Goal: Information Seeking & Learning: Get advice/opinions

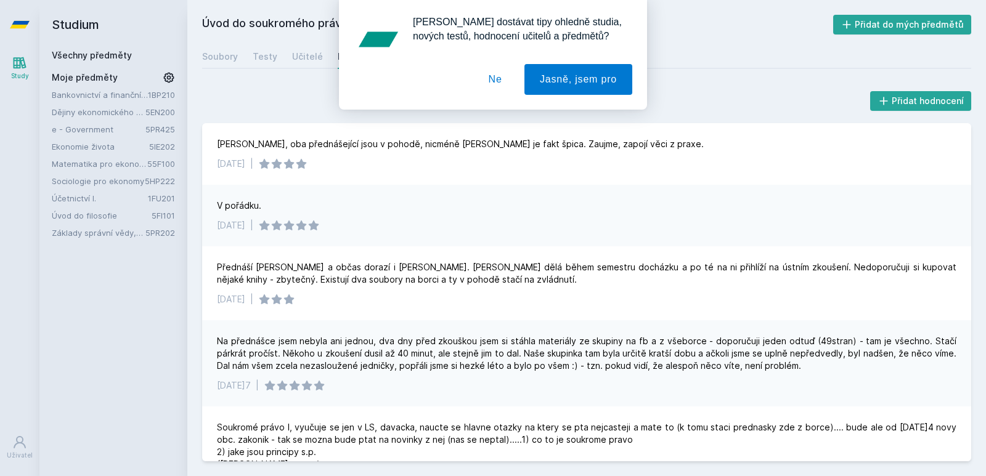
click at [94, 228] on link "Základy správní vědy,správního práva a organizace veř.správy" at bounding box center [99, 233] width 94 height 12
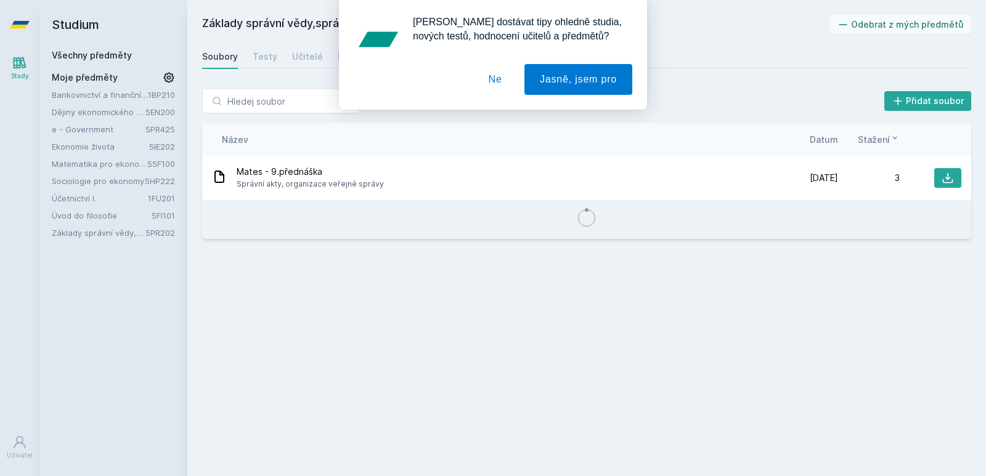
click at [500, 84] on button "Ne" at bounding box center [495, 79] width 44 height 31
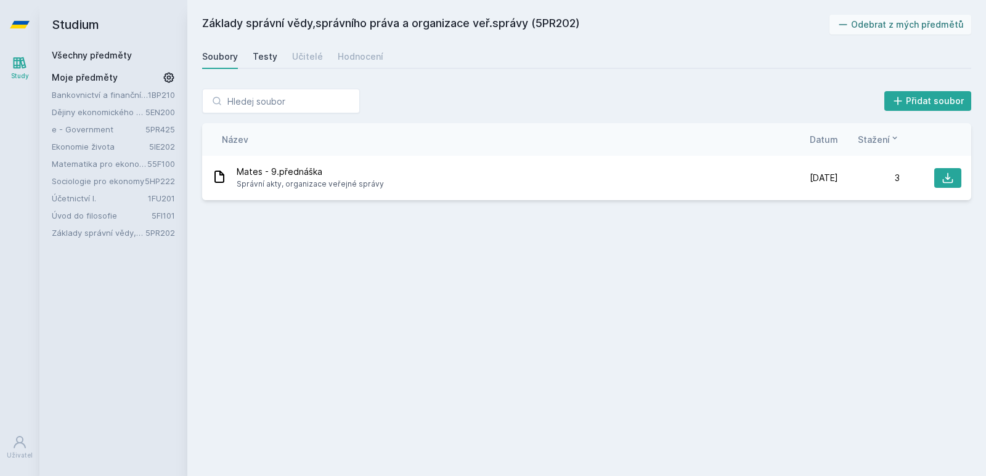
click at [258, 57] on div "Testy" at bounding box center [265, 57] width 25 height 12
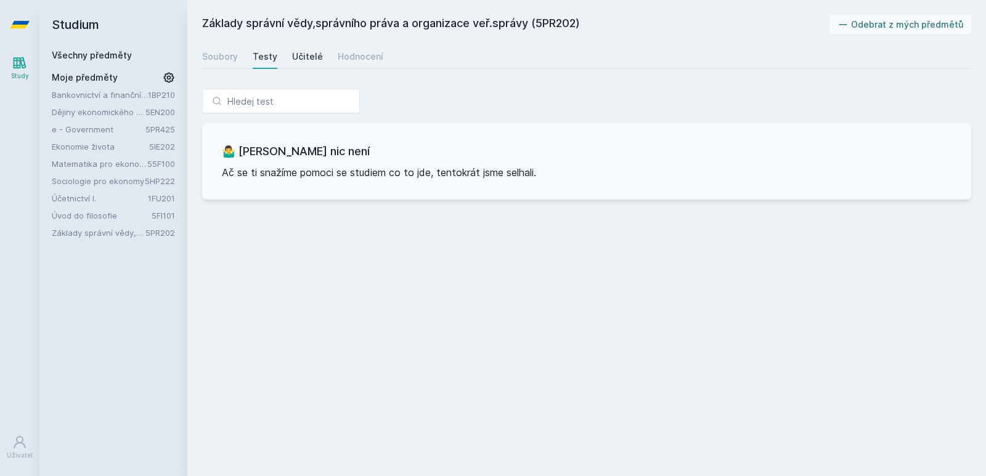
click at [311, 55] on div "Učitelé" at bounding box center [307, 57] width 31 height 12
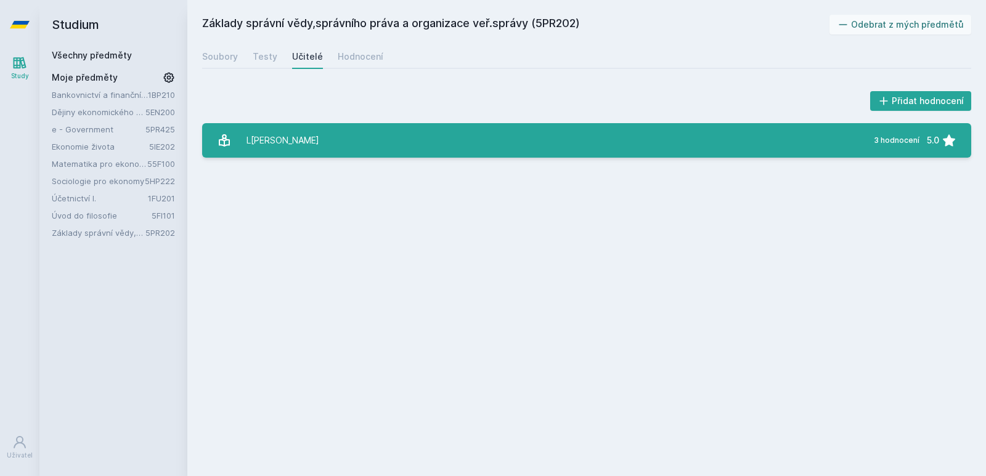
click at [425, 145] on link "[PERSON_NAME] 3 hodnocení 5.0" at bounding box center [586, 140] width 769 height 35
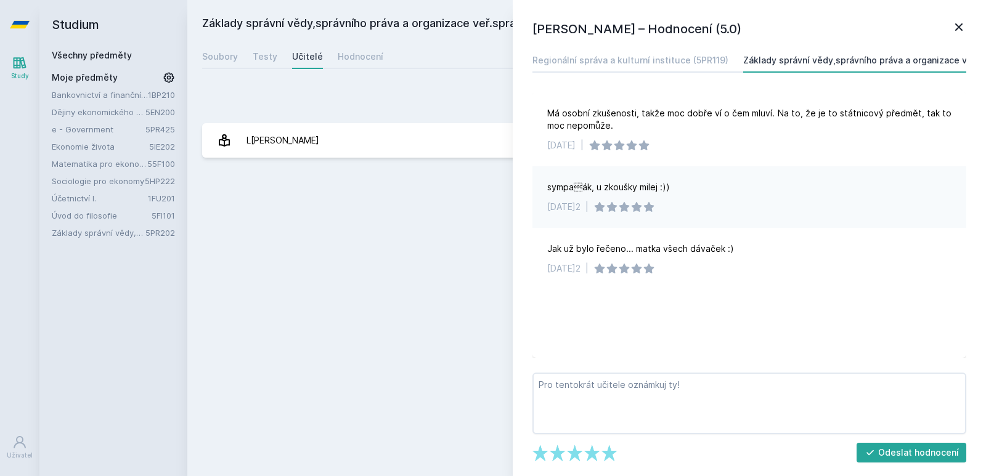
click at [457, 83] on div "Přidat hodnocení [PERSON_NAME] – Hodnocení (5.0) Regionální správa a kulturní i…" at bounding box center [586, 123] width 799 height 99
click at [367, 59] on div "Hodnocení" at bounding box center [361, 57] width 46 height 12
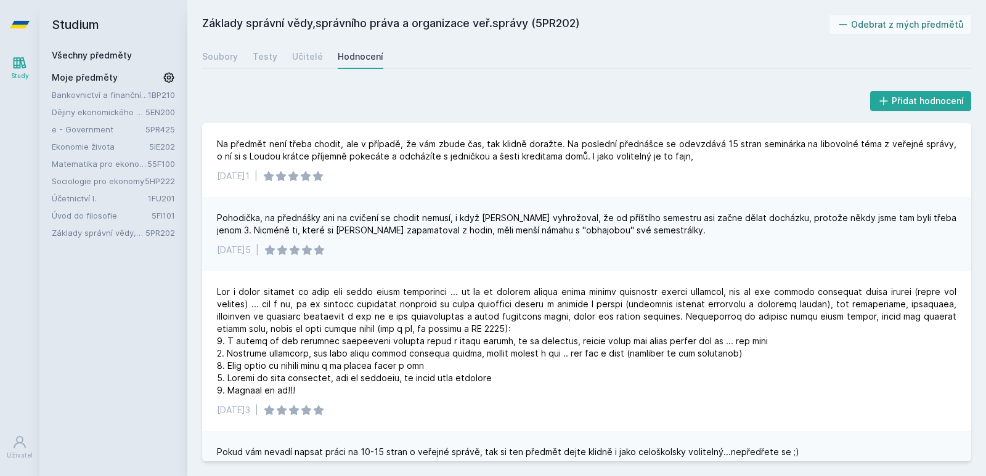
click at [100, 160] on link "Matematika pro ekonomy (Matematika A)" at bounding box center [100, 164] width 96 height 12
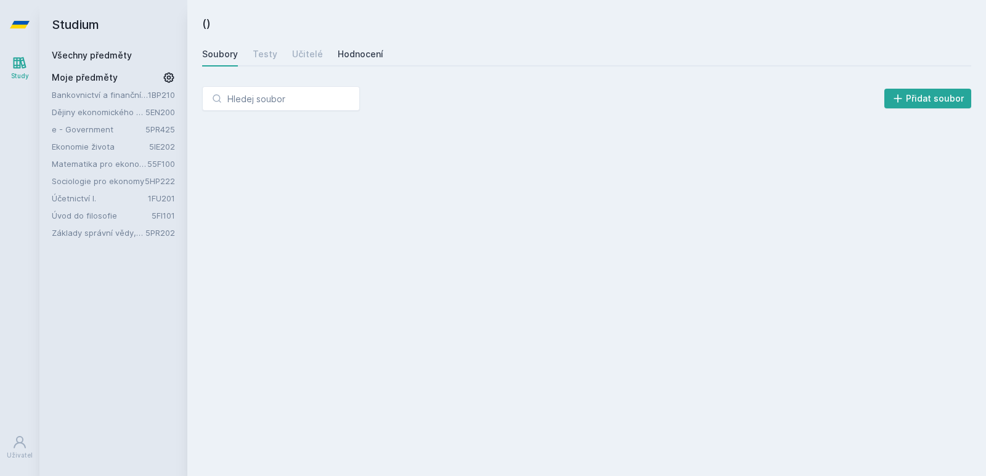
click at [375, 49] on div "Hodnocení" at bounding box center [361, 54] width 46 height 12
click at [292, 56] on div "Učitelé" at bounding box center [307, 54] width 31 height 12
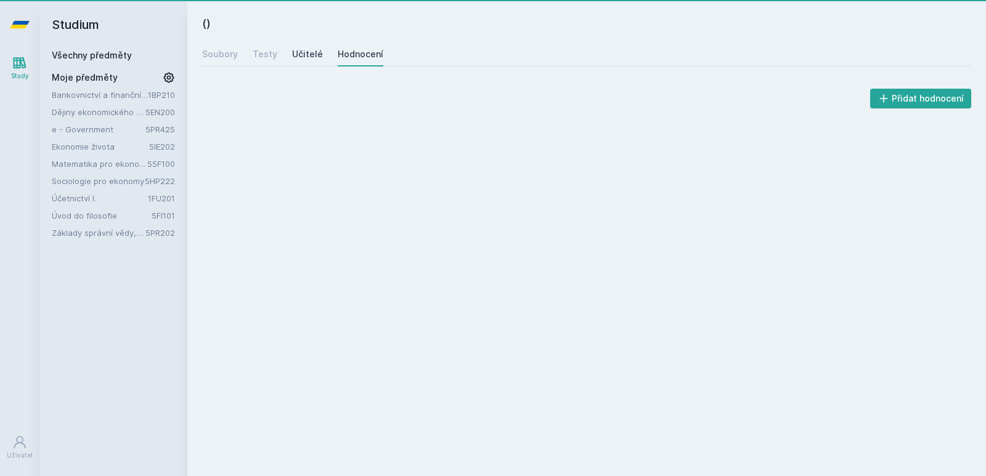
click at [303, 61] on link "Učitelé" at bounding box center [307, 54] width 31 height 25
click at [79, 166] on link "Matematika pro ekonomy (Matematika A)" at bounding box center [100, 164] width 96 height 12
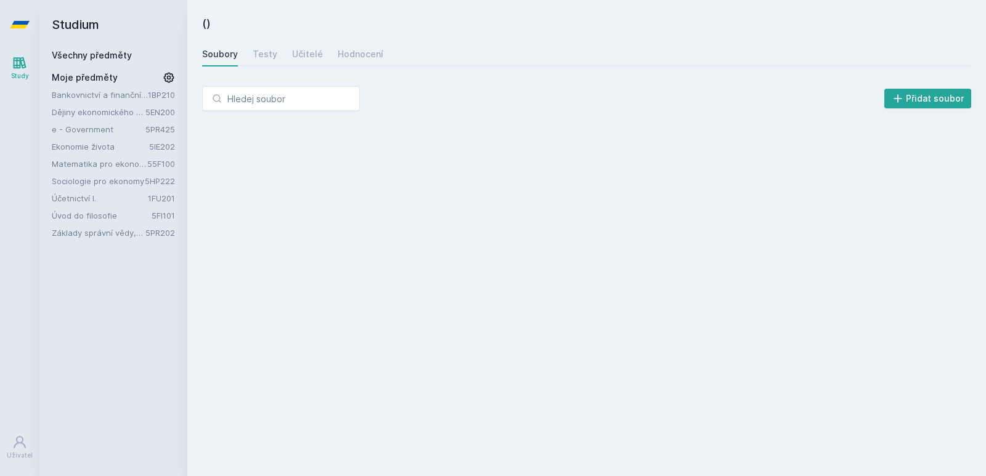
click at [76, 155] on div "Bankovnictví a finanční instituce 1BP210 Dějiny ekonomického myšlení 5EN200 e -…" at bounding box center [113, 164] width 123 height 150
click at [75, 163] on link "Matematika pro ekonomy (Matematika A)" at bounding box center [100, 164] width 96 height 12
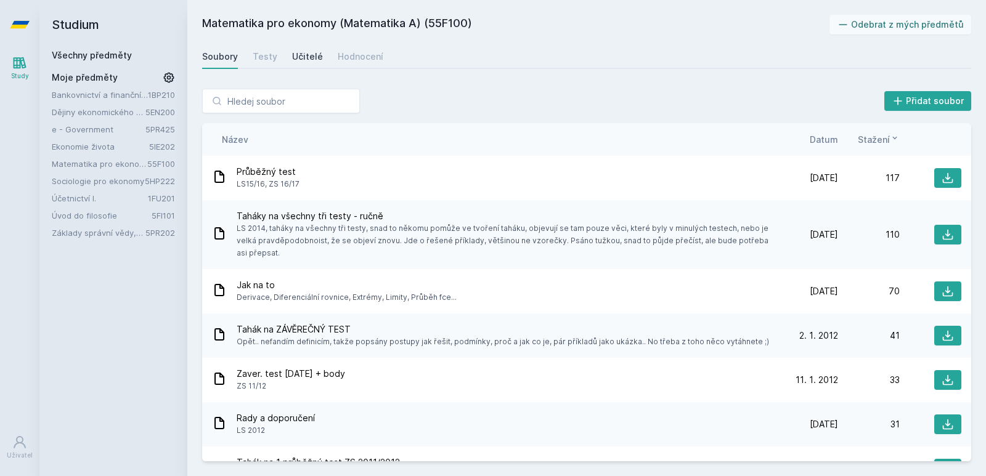
click at [301, 65] on link "Učitelé" at bounding box center [307, 56] width 31 height 25
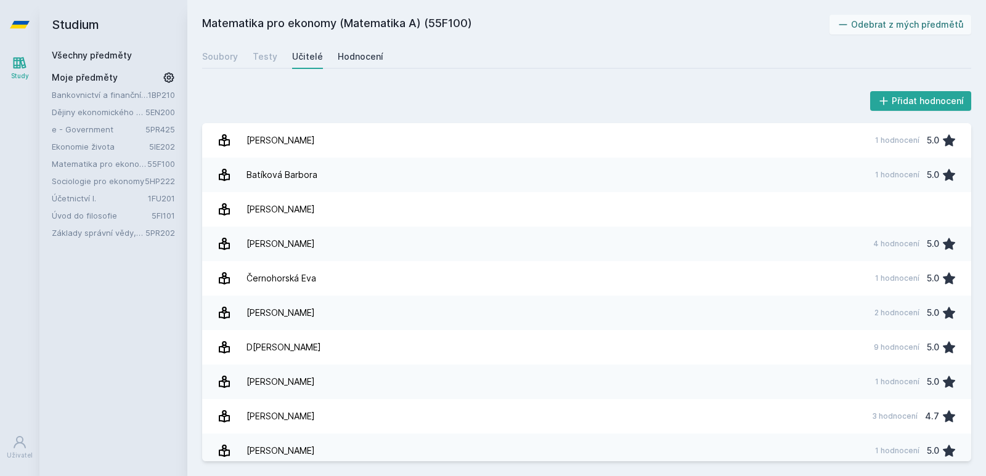
click at [348, 56] on div "Hodnocení" at bounding box center [361, 57] width 46 height 12
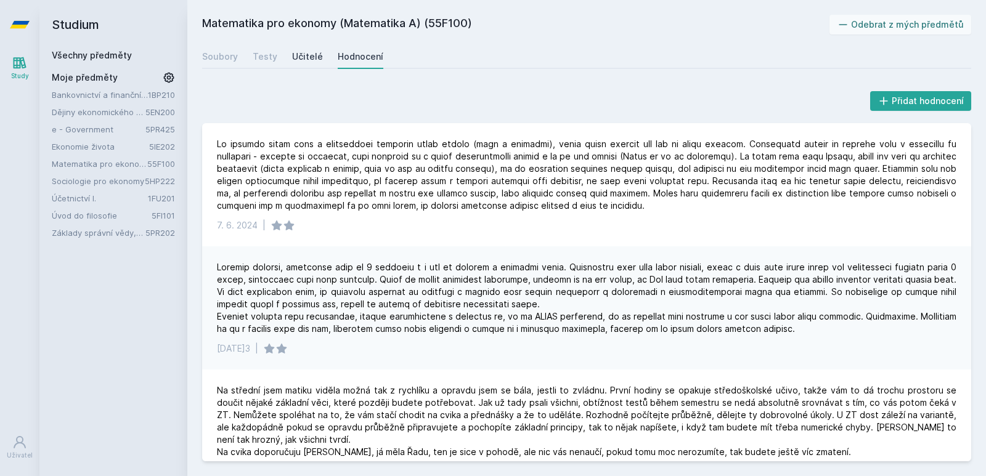
click at [298, 55] on div "Učitelé" at bounding box center [307, 57] width 31 height 12
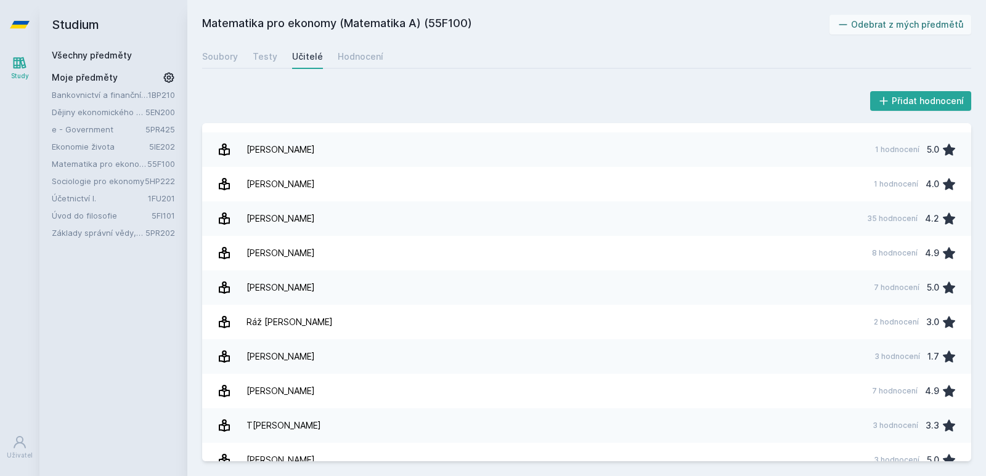
scroll to position [317, 0]
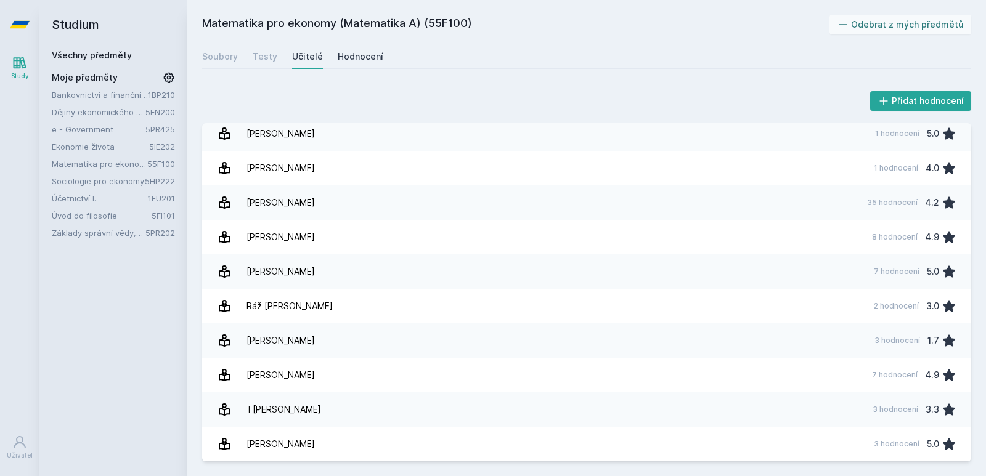
click at [346, 63] on link "Hodnocení" at bounding box center [361, 56] width 46 height 25
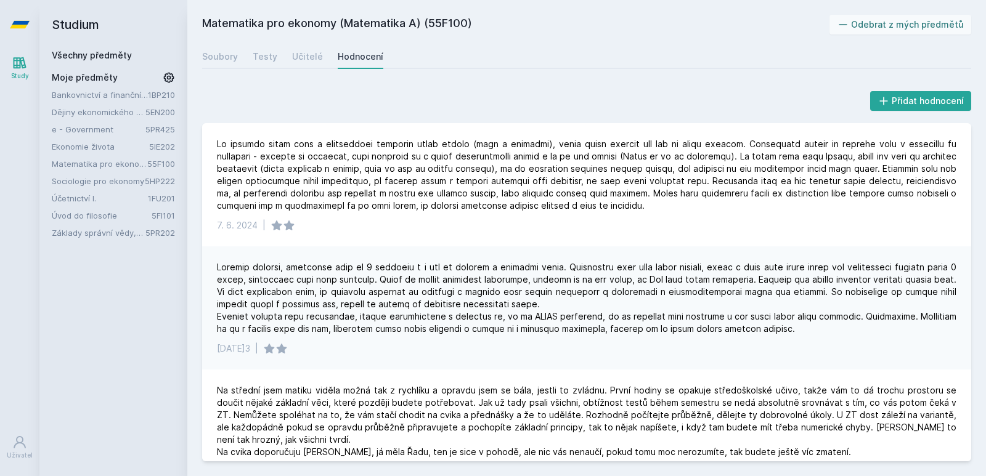
click at [76, 195] on link "Účetnictví I." at bounding box center [100, 198] width 96 height 12
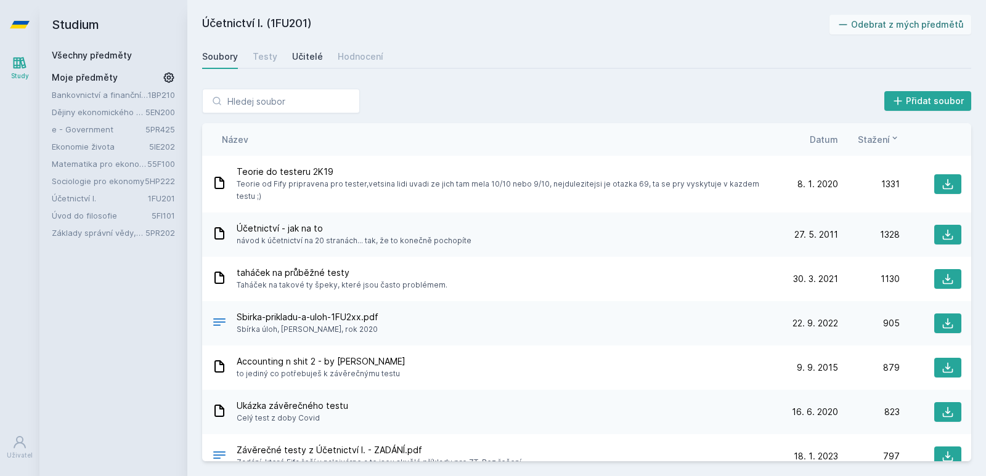
click at [312, 49] on link "Učitelé" at bounding box center [307, 56] width 31 height 25
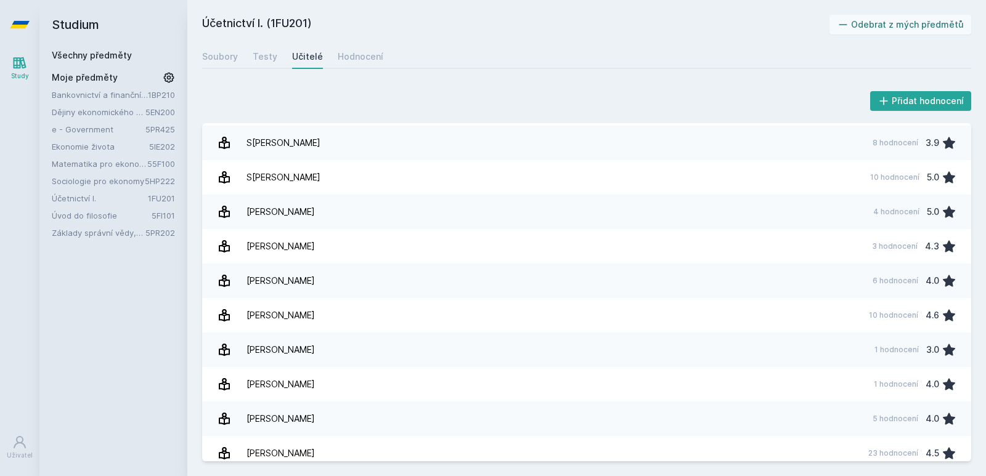
scroll to position [2016, 0]
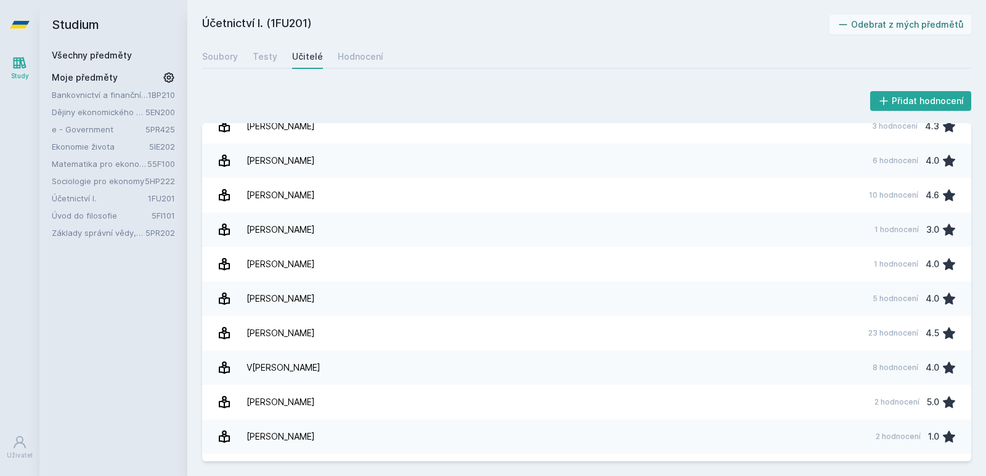
drag, startPoint x: 971, startPoint y: 399, endPoint x: 969, endPoint y: 417, distance: 18.0
click at [969, 417] on div "Přidat hodnocení [PERSON_NAME] 3 hodnocení 5.0 [PERSON_NAME] 1 hodnocení 3.0 [P…" at bounding box center [586, 275] width 799 height 402
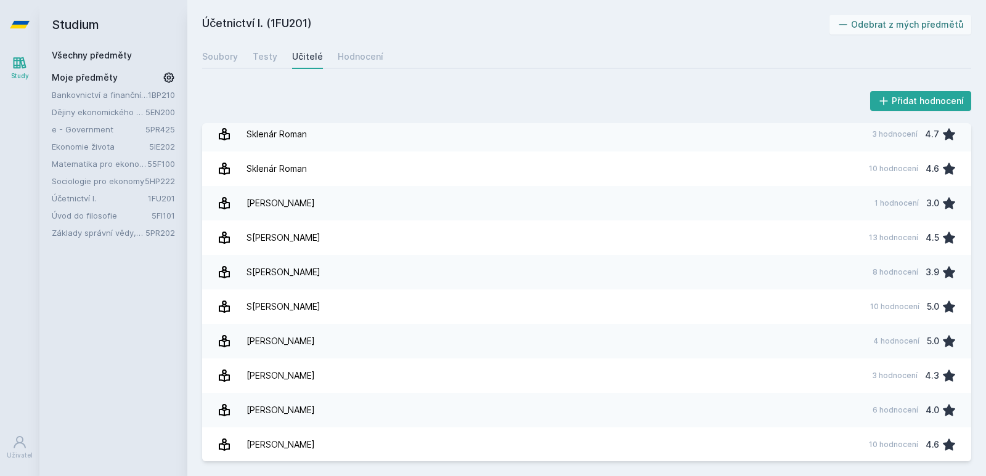
scroll to position [1751, 0]
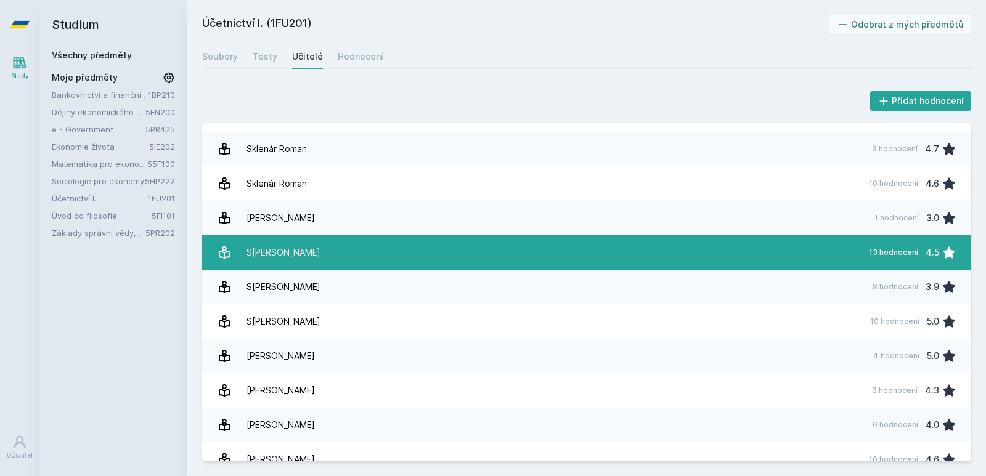
click at [790, 250] on link "[PERSON_NAME] 13 hodnocení 4.5" at bounding box center [586, 252] width 769 height 35
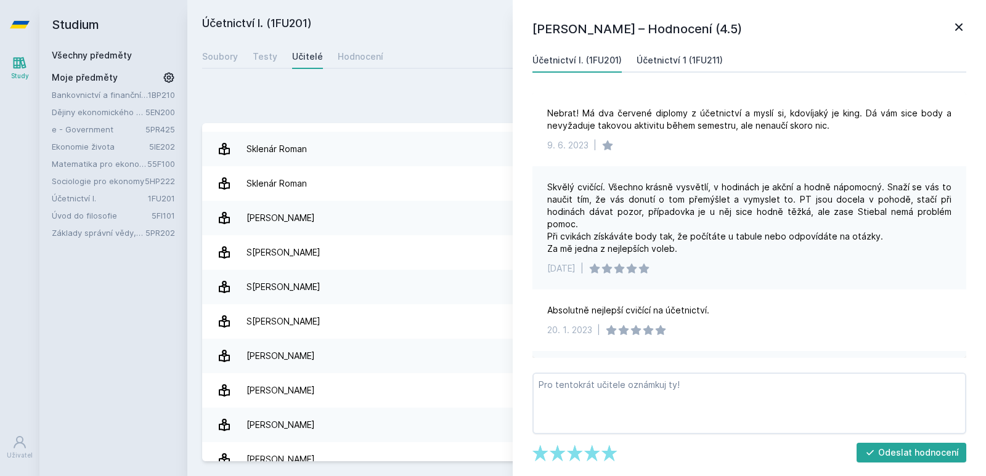
click at [662, 55] on div "Účetnictví 1 (1FU211)" at bounding box center [680, 60] width 86 height 12
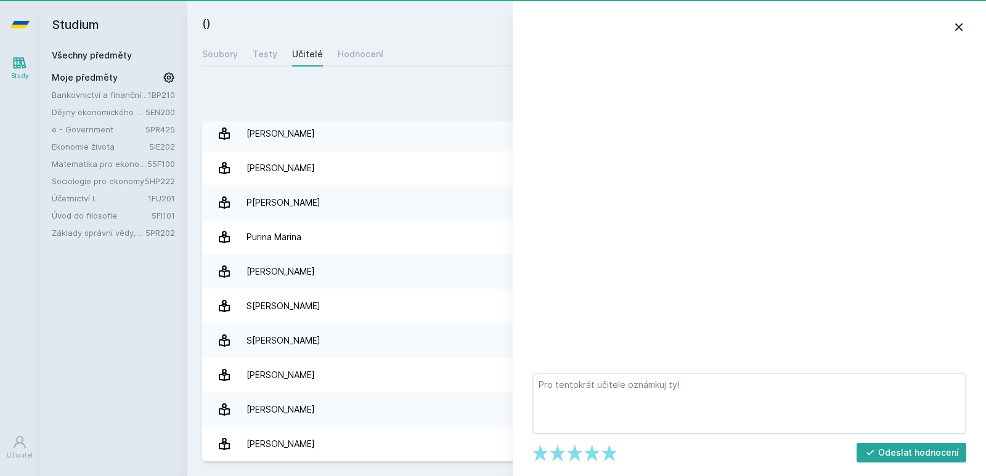
scroll to position [108, 0]
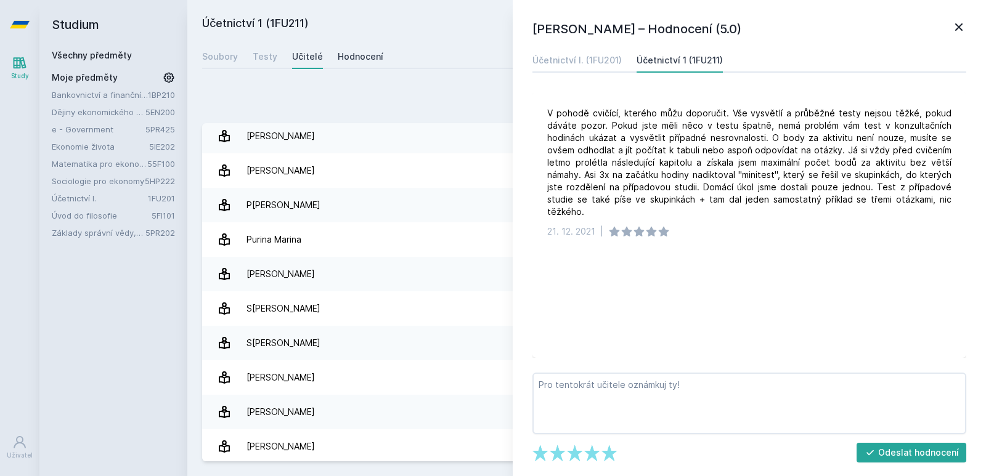
click at [352, 59] on div "Hodnocení" at bounding box center [361, 57] width 46 height 12
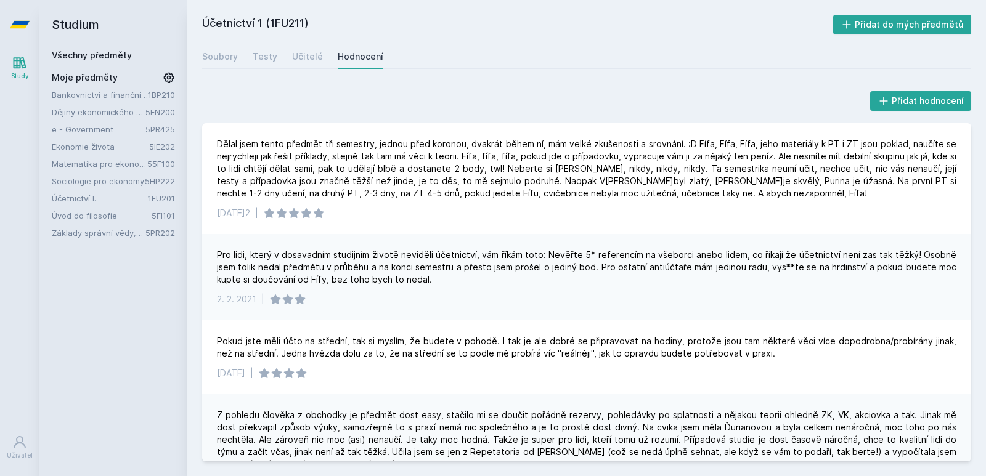
click at [92, 218] on link "Úvod do filosofie" at bounding box center [102, 216] width 100 height 12
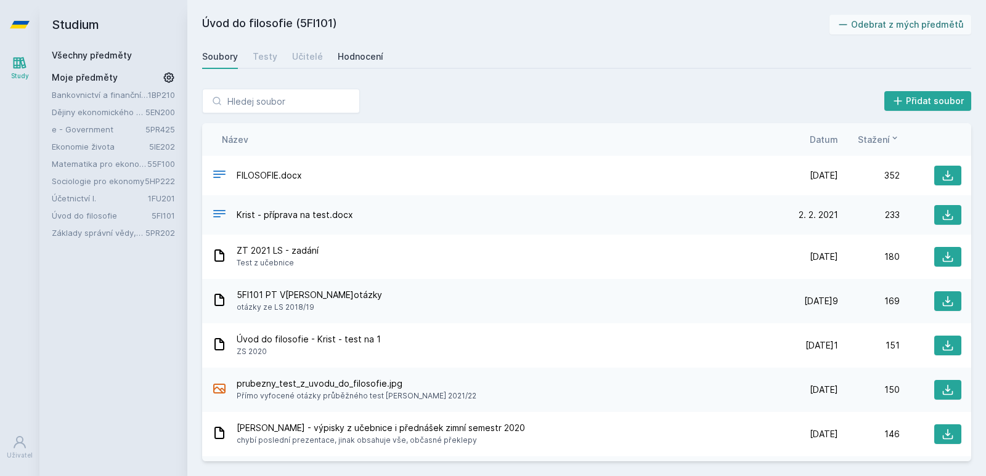
click at [362, 57] on div "Hodnocení" at bounding box center [361, 57] width 46 height 12
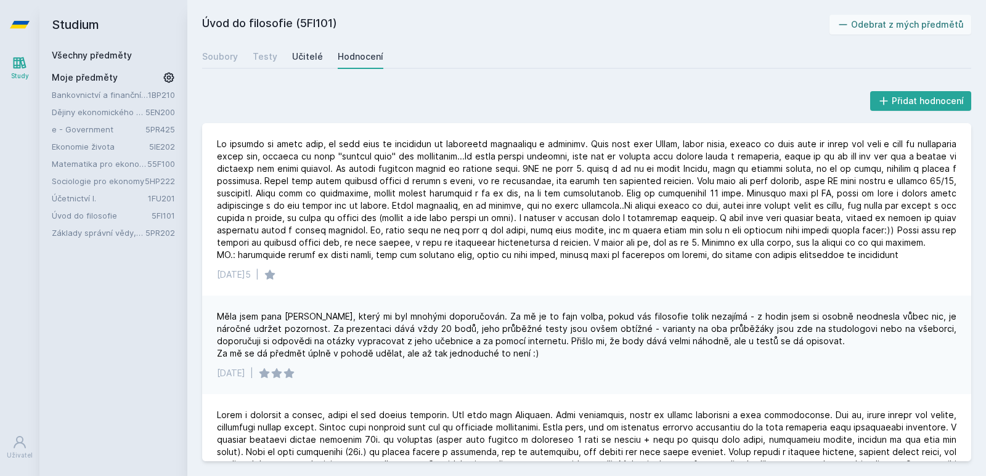
click at [293, 62] on div "Učitelé" at bounding box center [307, 57] width 31 height 12
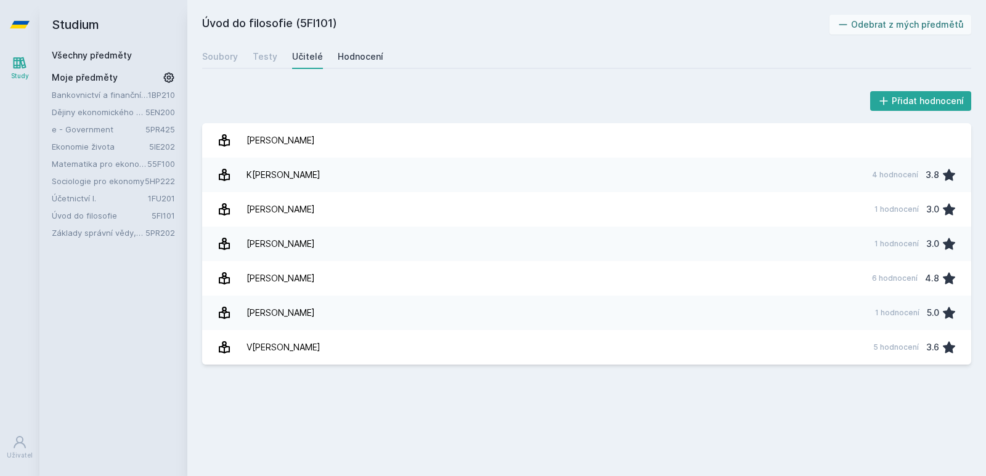
click at [358, 57] on div "Hodnocení" at bounding box center [361, 57] width 46 height 12
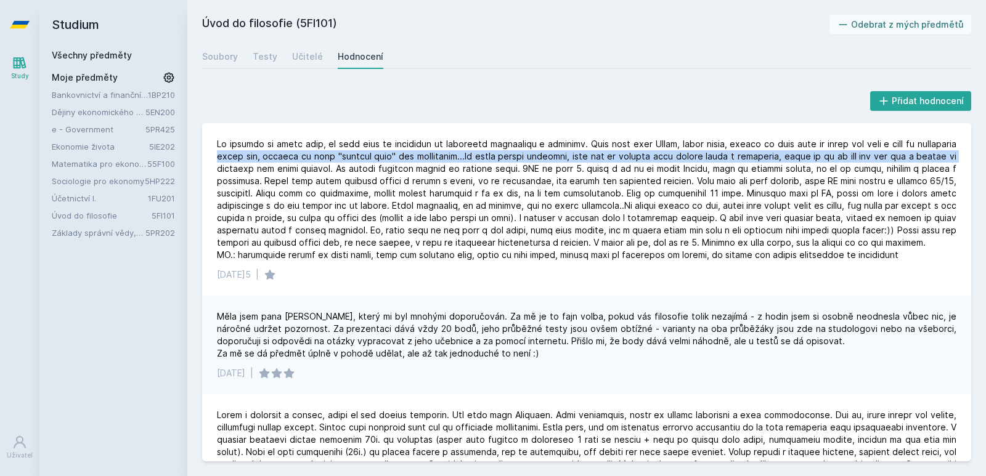
drag, startPoint x: 973, startPoint y: 147, endPoint x: 974, endPoint y: 154, distance: 6.9
click at [974, 154] on div "Přidat hodnocení [DATE] | Měla jsem pana [PERSON_NAME], který mi byl mnohými do…" at bounding box center [586, 275] width 799 height 402
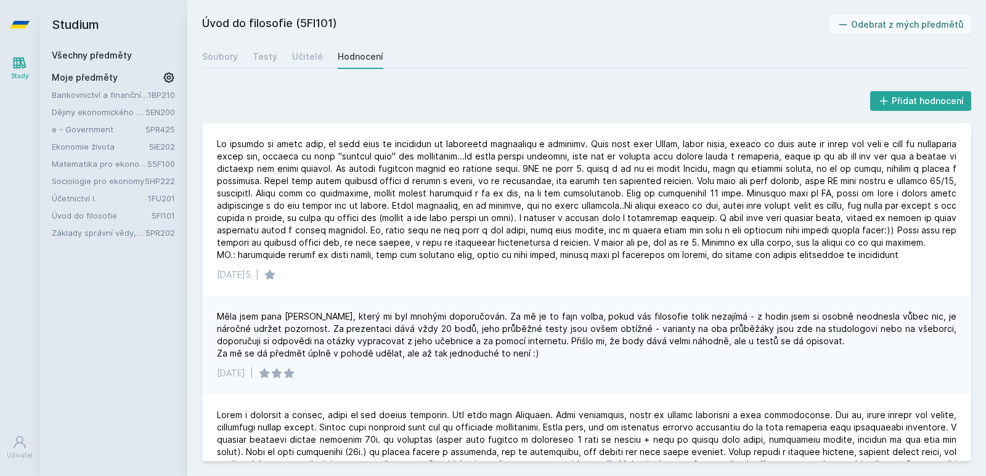
click at [754, 343] on div "Měla jsem pana [PERSON_NAME], který mi byl mnohými doporučován. Za mě je to faj…" at bounding box center [586, 335] width 739 height 49
click at [89, 134] on link "e - Government" at bounding box center [99, 129] width 94 height 12
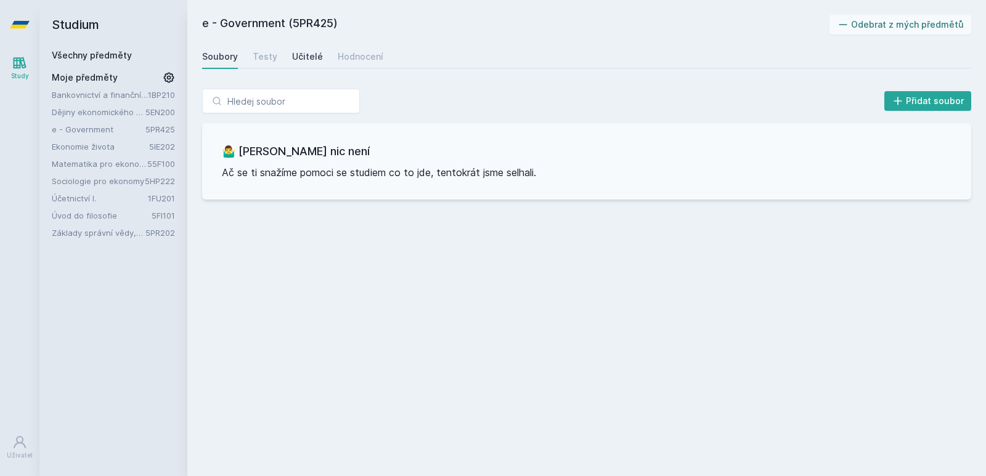
click at [307, 52] on div "Učitelé" at bounding box center [307, 57] width 31 height 12
click at [348, 59] on div "Hodnocení" at bounding box center [361, 57] width 46 height 12
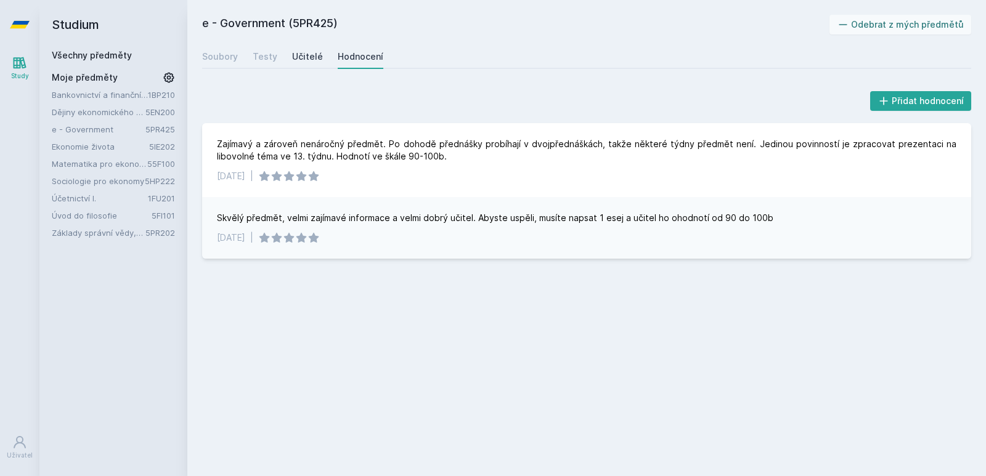
click at [303, 57] on div "Učitelé" at bounding box center [307, 57] width 31 height 12
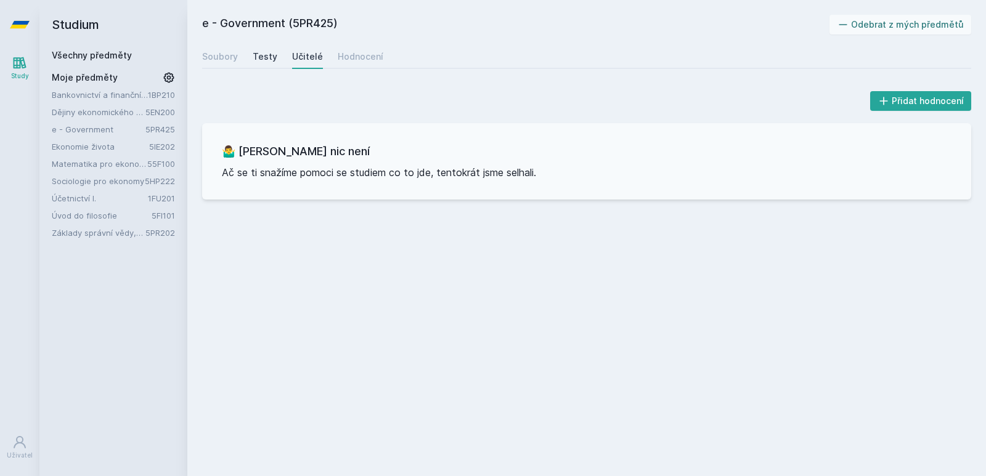
click at [268, 55] on div "Testy" at bounding box center [265, 57] width 25 height 12
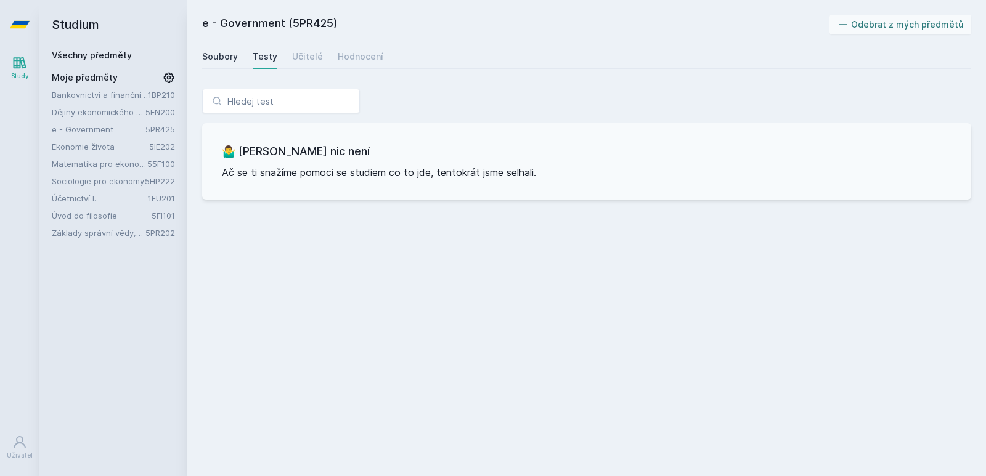
click at [225, 57] on div "Soubory" at bounding box center [220, 57] width 36 height 12
click at [103, 113] on link "Dějiny ekonomického myšlení" at bounding box center [99, 112] width 94 height 12
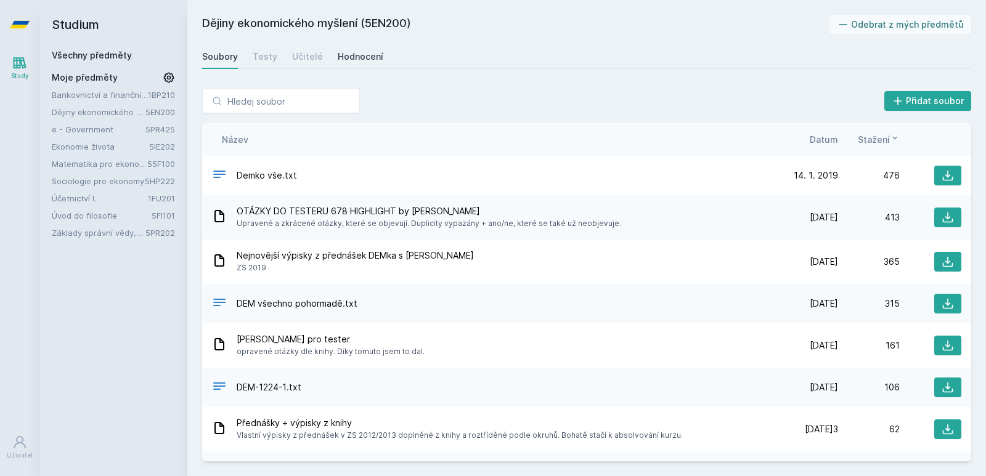
click at [351, 58] on div "Hodnocení" at bounding box center [361, 57] width 46 height 12
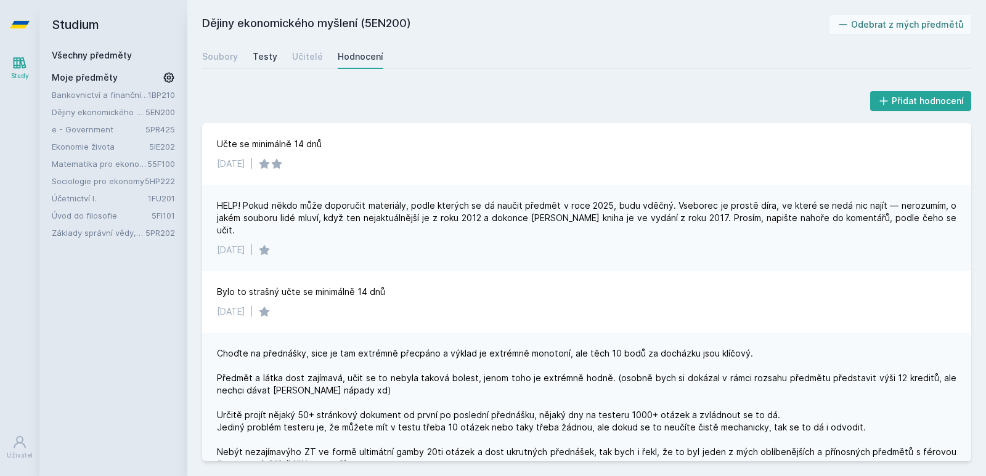
click at [258, 63] on link "Testy" at bounding box center [265, 56] width 25 height 25
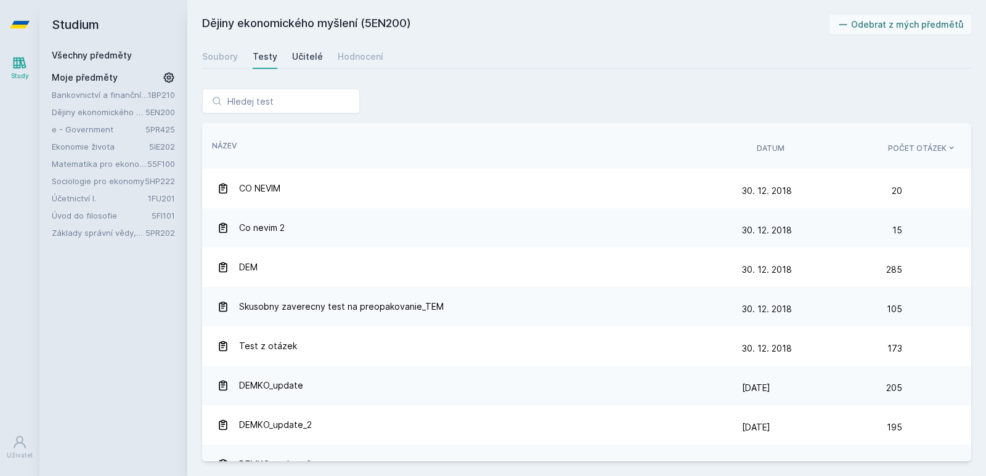
click at [303, 59] on div "Učitelé" at bounding box center [307, 57] width 31 height 12
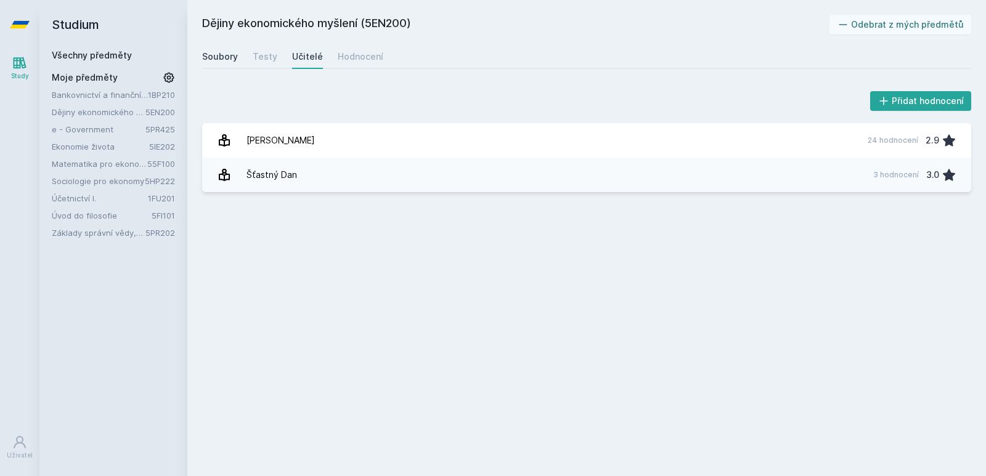
click at [222, 59] on div "Soubory" at bounding box center [220, 57] width 36 height 12
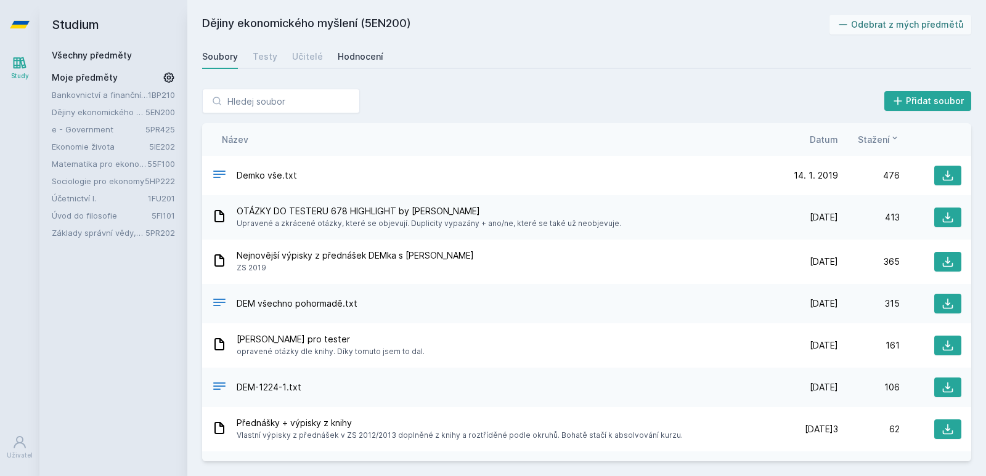
click at [370, 51] on div "Hodnocení" at bounding box center [361, 57] width 46 height 12
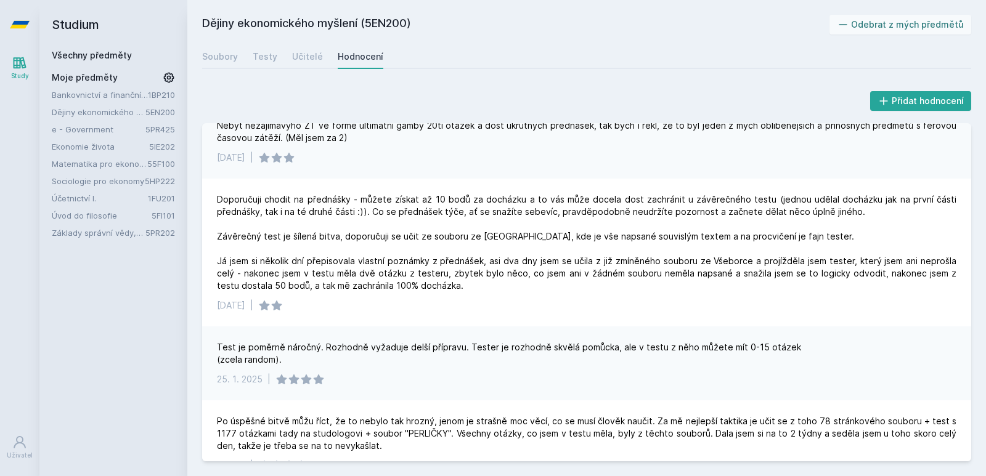
scroll to position [346, 0]
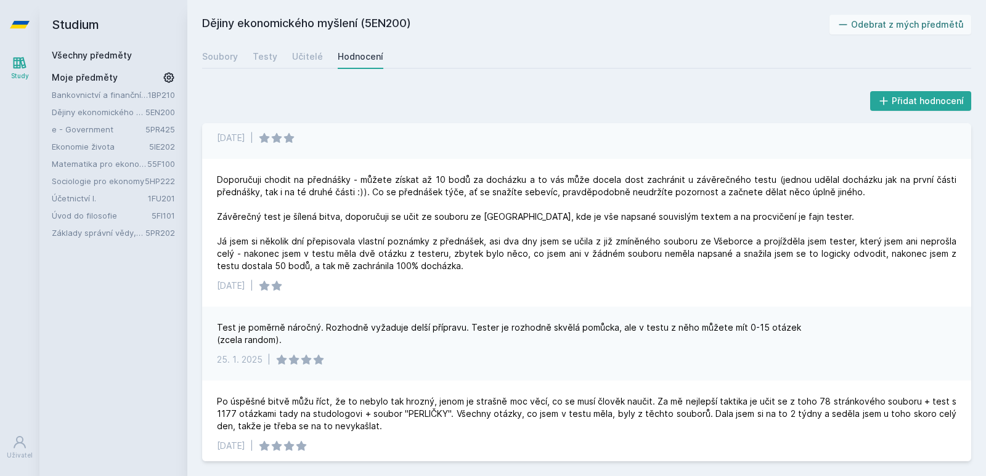
click at [976, 197] on div "Přidat hodnocení Učte se minimálně 14 dnů [DATE] | HELP! Pokud někdo může dopor…" at bounding box center [586, 275] width 799 height 402
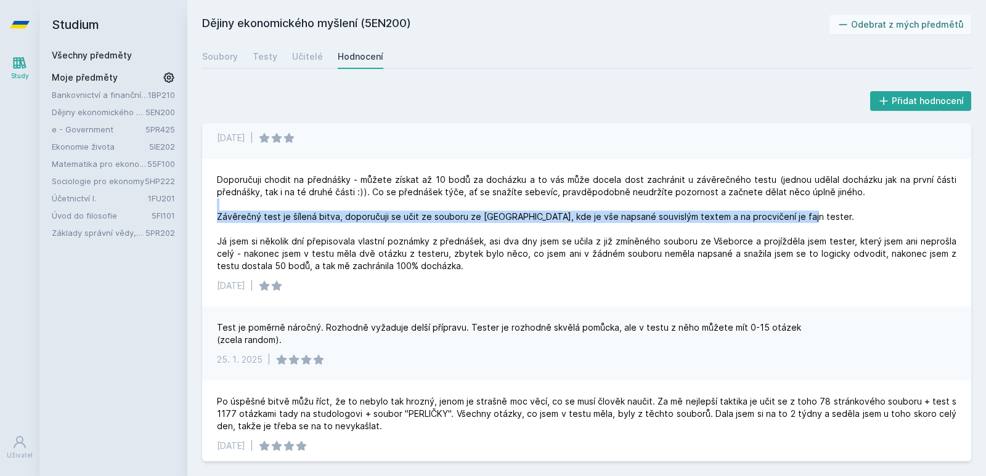
drag, startPoint x: 978, startPoint y: 195, endPoint x: 981, endPoint y: 201, distance: 6.9
click at [981, 201] on div "Přidat hodnocení Učte se minimálně 14 dnů [DATE] | HELP! Pokud někdo může dopor…" at bounding box center [586, 275] width 799 height 402
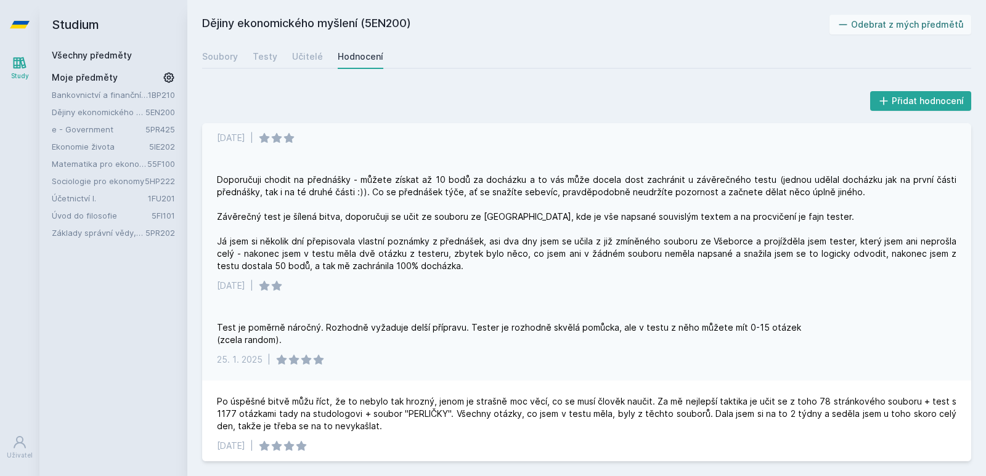
click at [869, 264] on div "Doporučuji chodit na přednášky - můžete získat až 10 bodů za docházku a to vás …" at bounding box center [586, 233] width 769 height 148
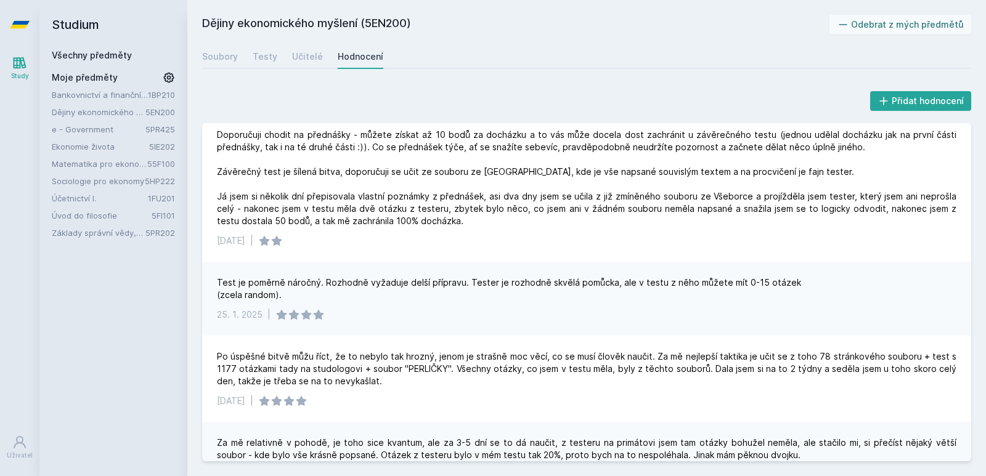
click at [96, 181] on link "Sociologie pro ekonomy" at bounding box center [98, 181] width 93 height 12
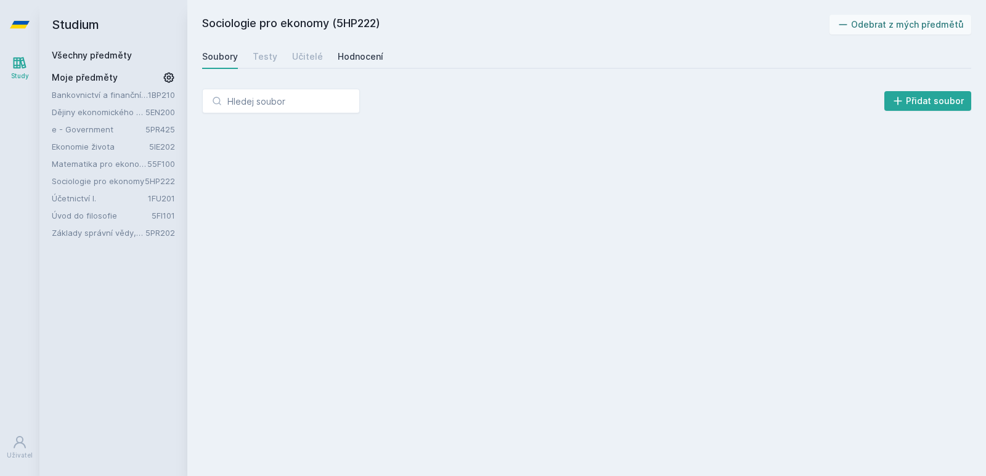
click at [359, 52] on div "Hodnocení" at bounding box center [361, 57] width 46 height 12
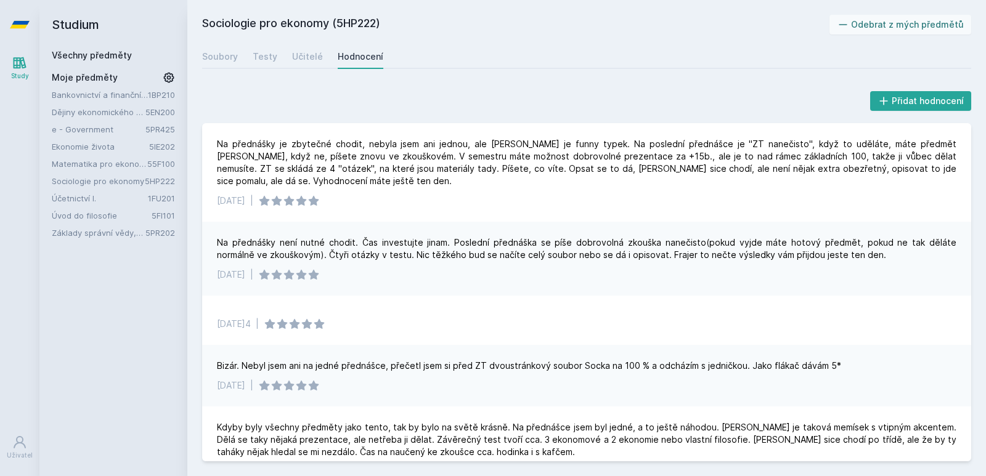
click at [73, 237] on link "Základy správní vědy,správního práva a organizace veř.správy" at bounding box center [99, 233] width 94 height 12
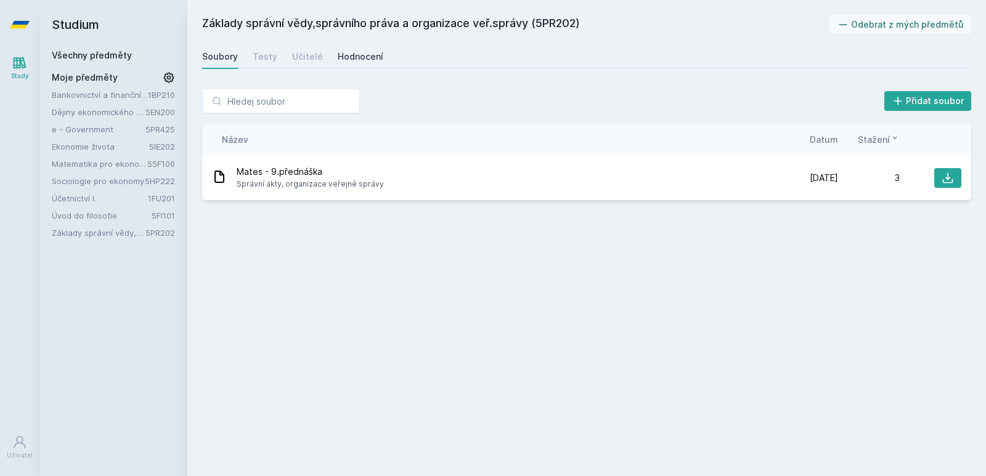
click at [358, 55] on div "Hodnocení" at bounding box center [361, 57] width 46 height 12
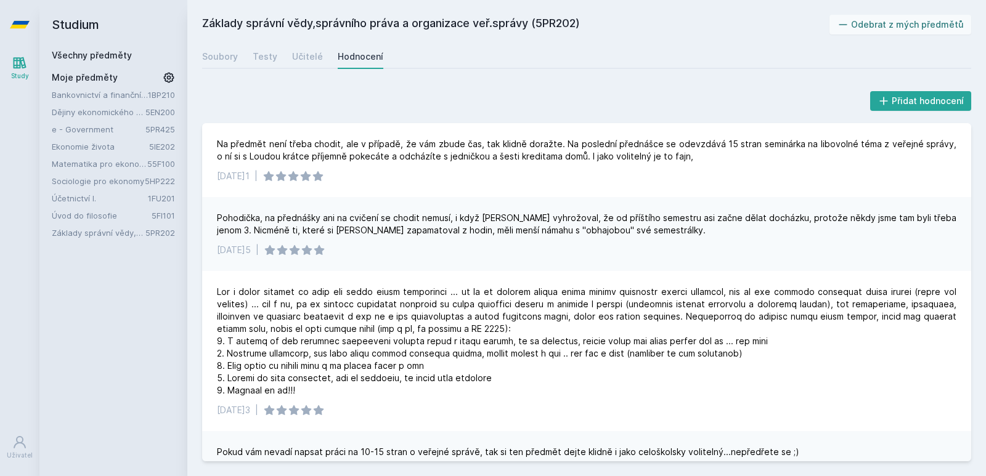
click at [74, 201] on link "Účetnictví I." at bounding box center [100, 198] width 96 height 12
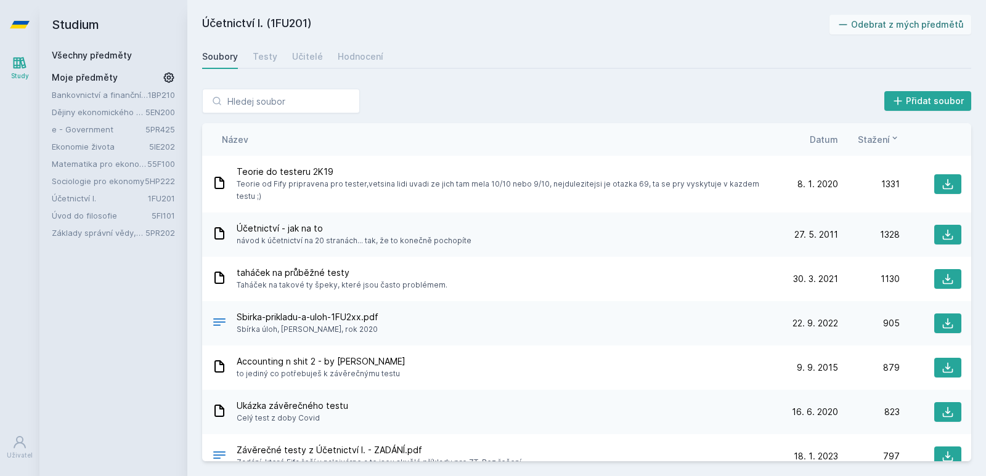
click at [92, 196] on link "Účetnictví I." at bounding box center [100, 198] width 96 height 12
click at [350, 63] on link "Hodnocení" at bounding box center [361, 56] width 46 height 25
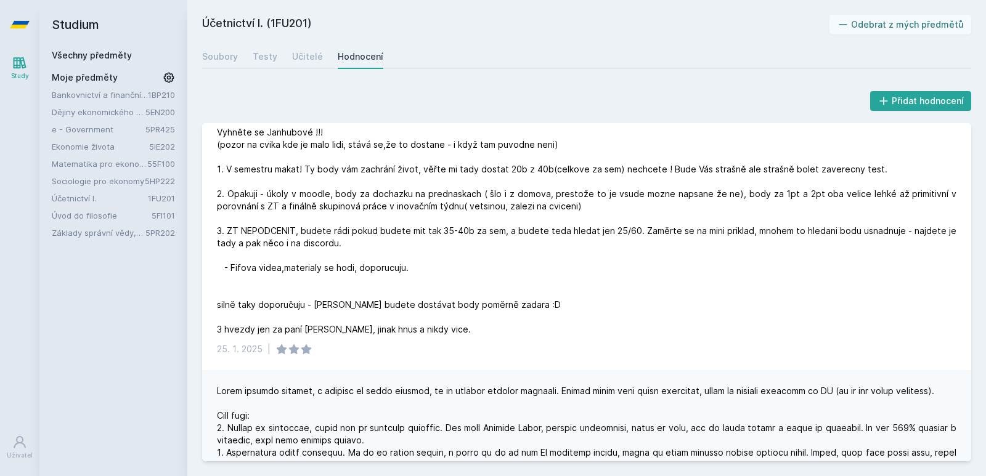
scroll to position [228, 0]
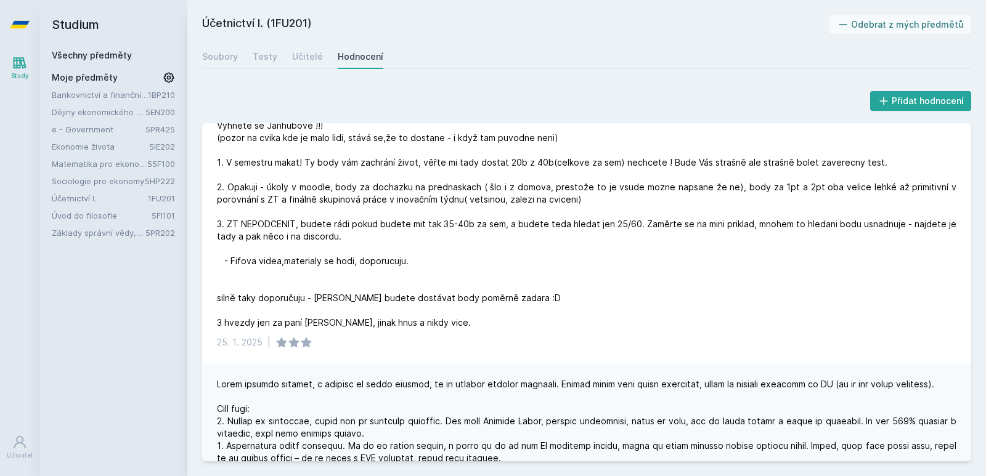
click at [111, 181] on link "Sociologie pro ekonomy" at bounding box center [98, 181] width 93 height 12
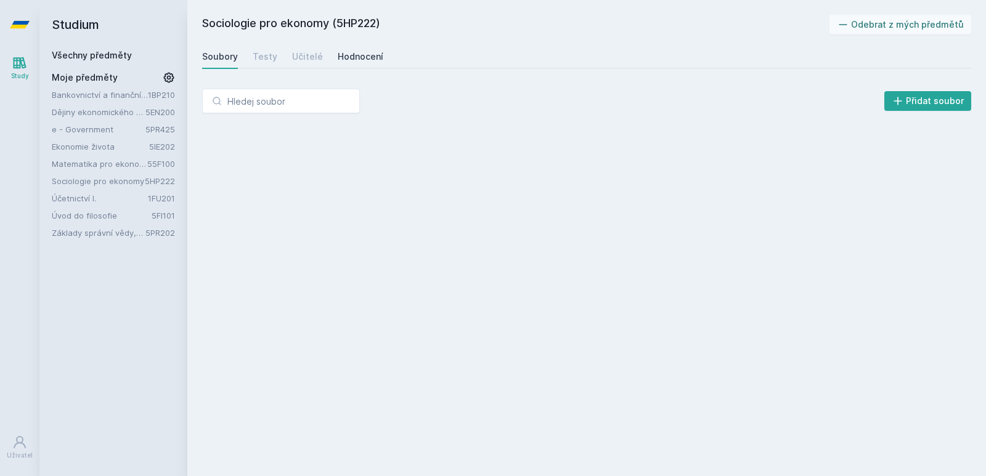
click at [347, 60] on div "Hodnocení" at bounding box center [361, 57] width 46 height 12
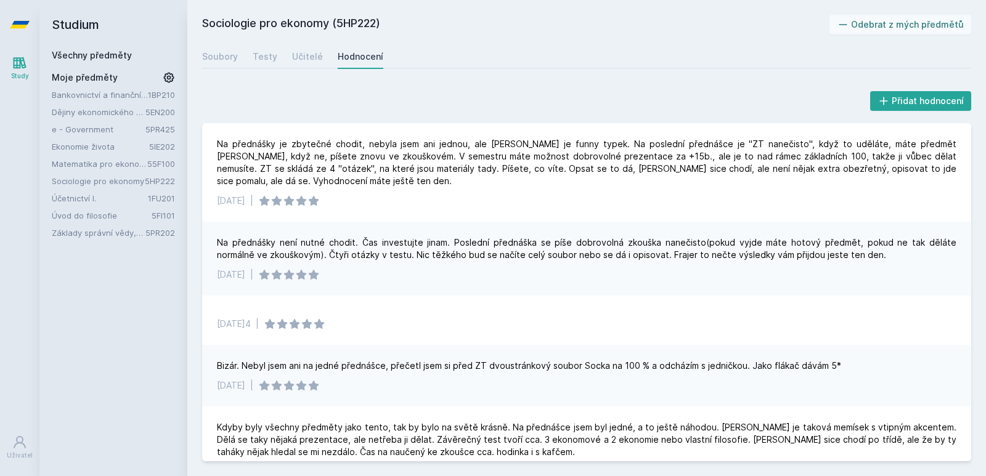
click at [94, 124] on link "e - Government" at bounding box center [99, 129] width 94 height 12
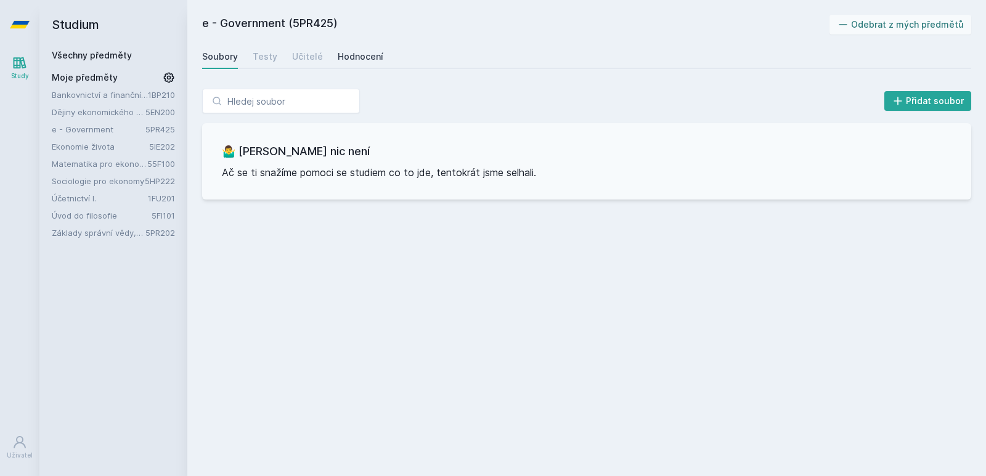
click at [344, 65] on link "Hodnocení" at bounding box center [361, 56] width 46 height 25
